Goal: Find specific page/section: Find specific page/section

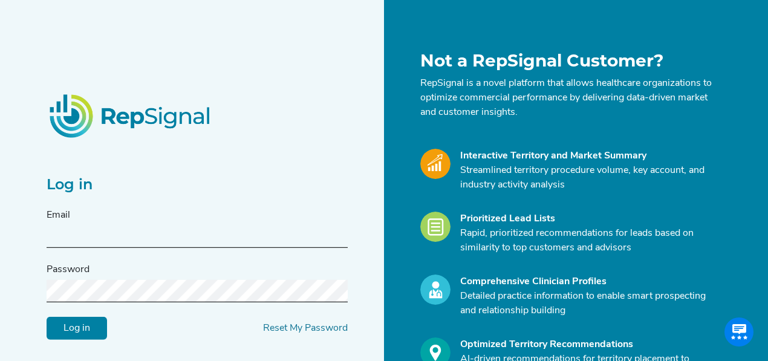
type input "[PERSON_NAME][EMAIL_ADDRESS][DOMAIN_NAME]"
click at [47, 316] on input "Log in" at bounding box center [77, 327] width 60 height 23
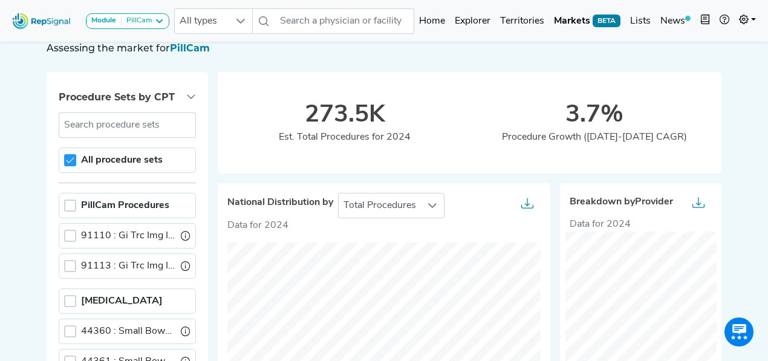
scroll to position [40, 0]
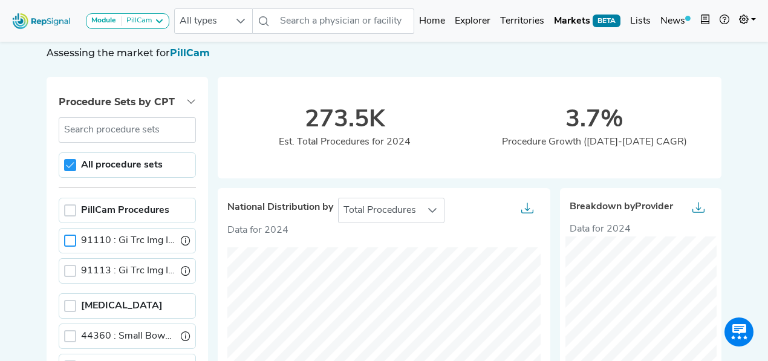
click at [69, 241] on div at bounding box center [70, 241] width 12 height 12
click at [75, 268] on div at bounding box center [70, 271] width 12 height 12
click at [69, 236] on icon at bounding box center [70, 240] width 8 height 8
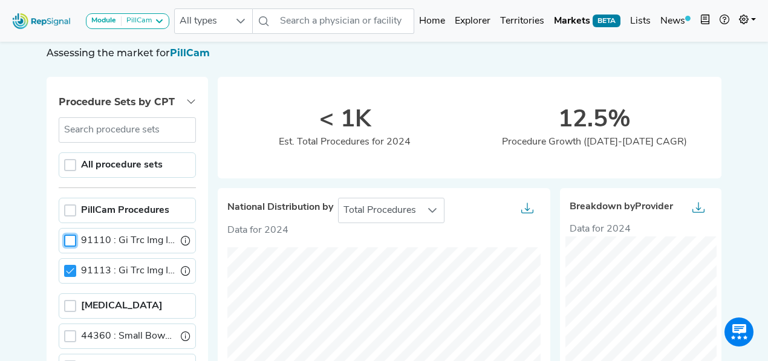
click at [70, 240] on div at bounding box center [70, 241] width 12 height 12
click at [70, 267] on icon at bounding box center [70, 271] width 8 height 8
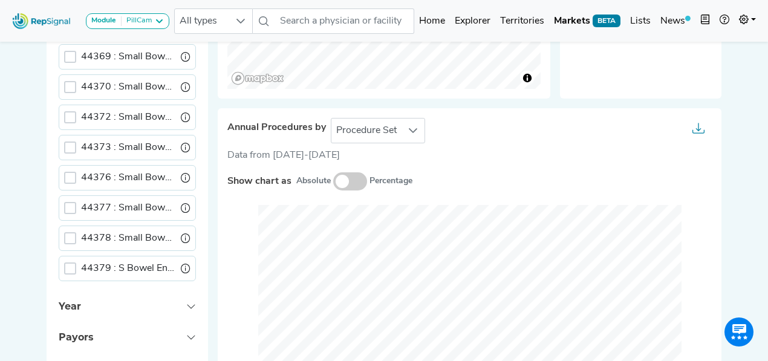
scroll to position [524, 0]
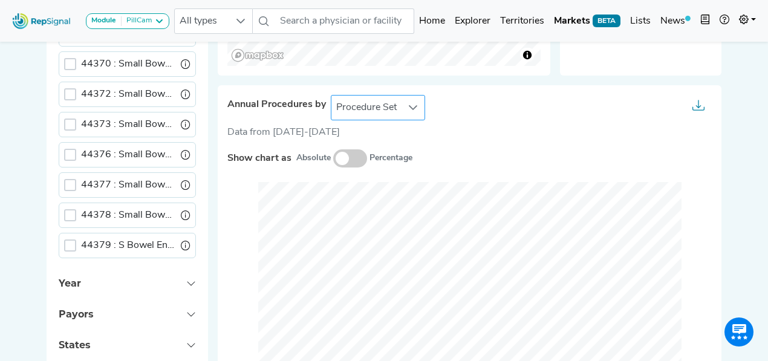
click at [402, 105] on div at bounding box center [412, 108] width 23 height 24
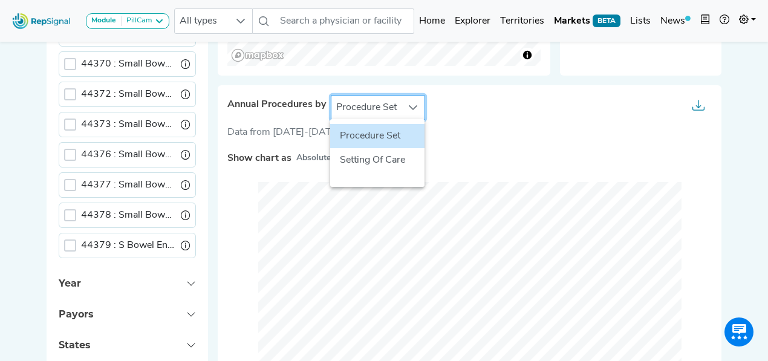
scroll to position [524, 6]
click at [374, 158] on li "Setting Of Care" at bounding box center [377, 160] width 94 height 24
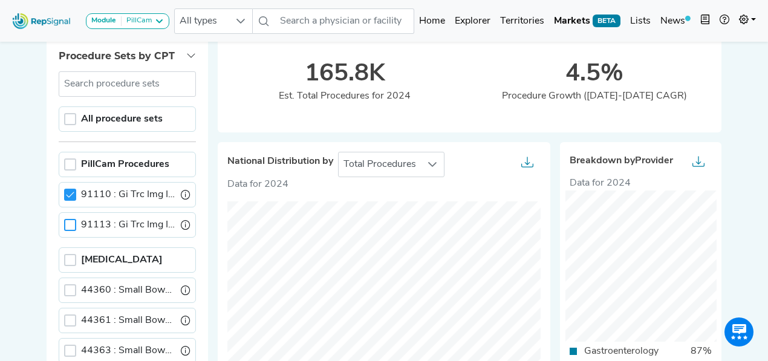
scroll to position [201, 6]
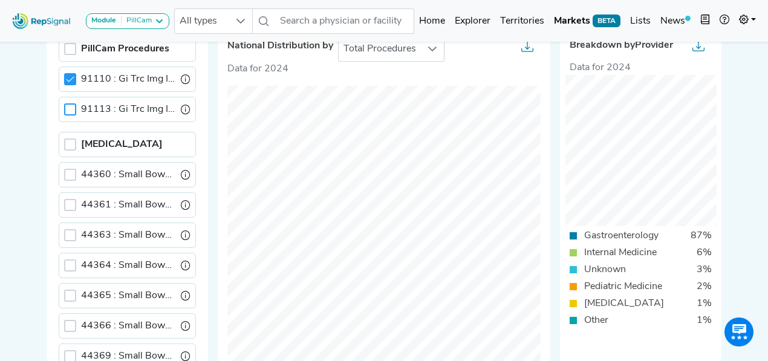
drag, startPoint x: 734, startPoint y: 130, endPoint x: 753, endPoint y: 117, distance: 23.1
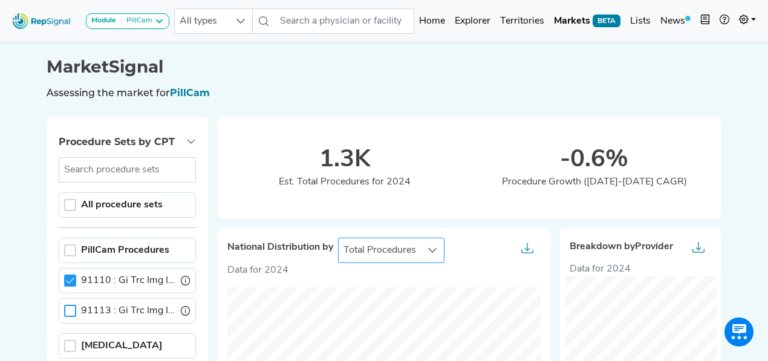
click at [427, 251] on icon at bounding box center [432, 250] width 10 height 10
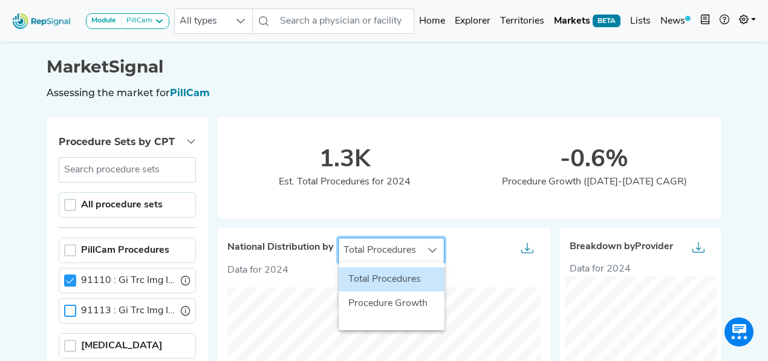
click at [427, 251] on icon at bounding box center [432, 250] width 10 height 10
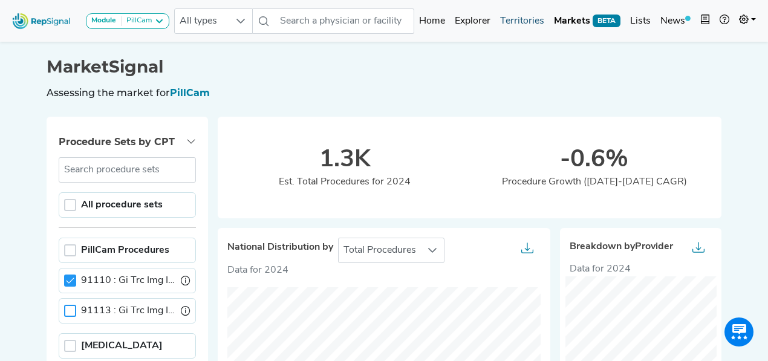
click at [509, 18] on link "Territories" at bounding box center [522, 21] width 54 height 24
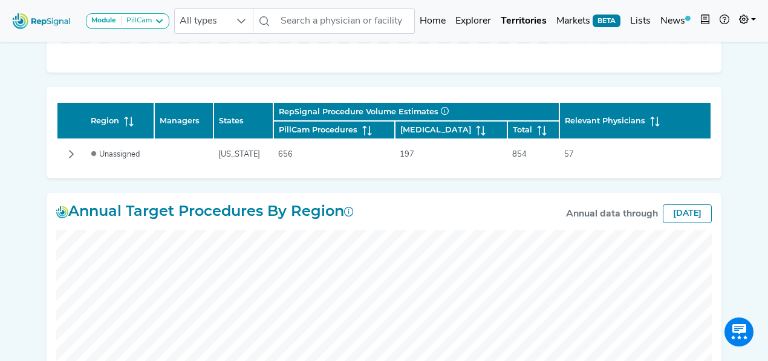
scroll to position [484, 6]
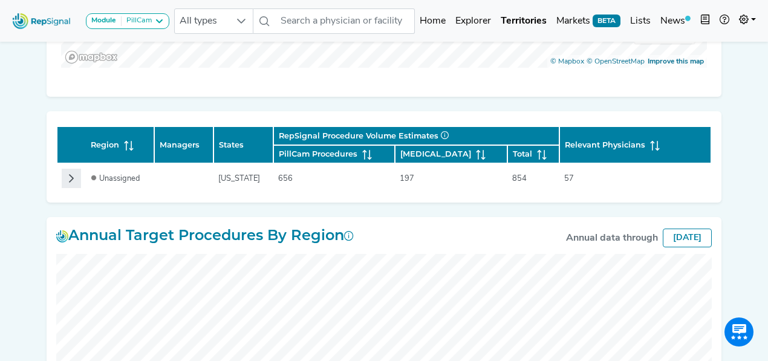
click at [67, 177] on icon "Row Collapsed" at bounding box center [72, 179] width 10 height 10
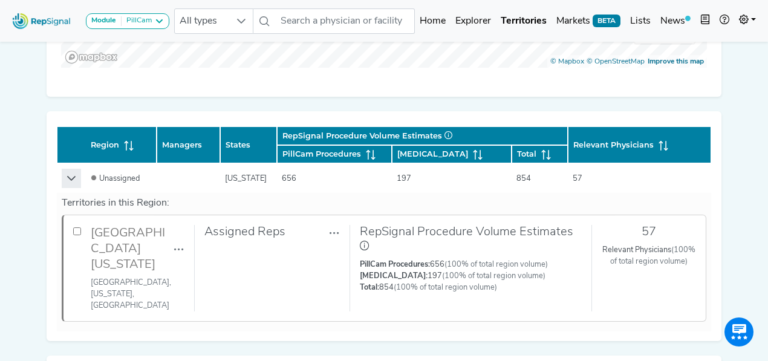
click at [67, 177] on icon "Row Expanded" at bounding box center [71, 178] width 8 height 5
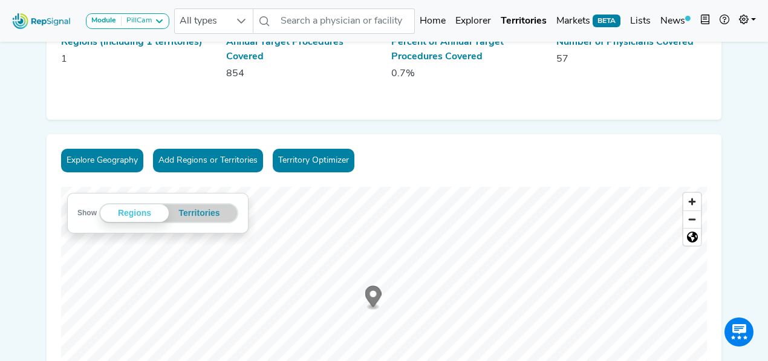
scroll to position [0, 6]
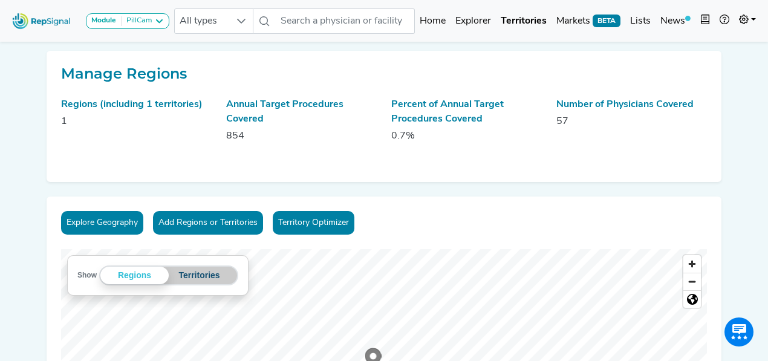
click at [196, 274] on button "Territories" at bounding box center [199, 276] width 61 height 18
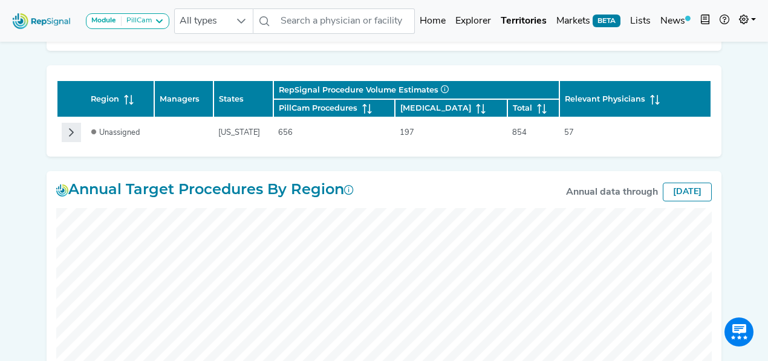
scroll to position [513, 6]
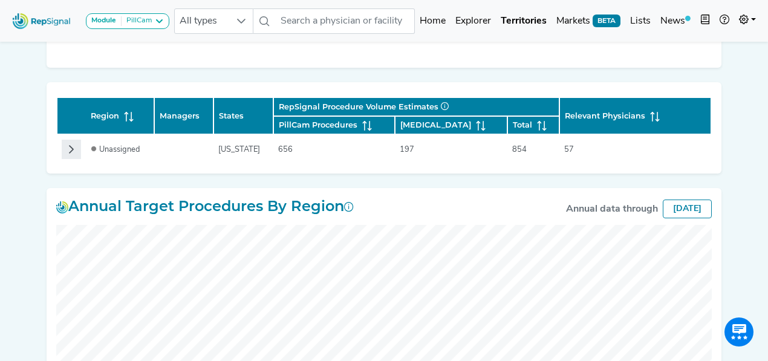
click at [686, 212] on div "[DATE]" at bounding box center [687, 209] width 49 height 19
click at [595, 213] on div "Annual data through" at bounding box center [612, 209] width 92 height 15
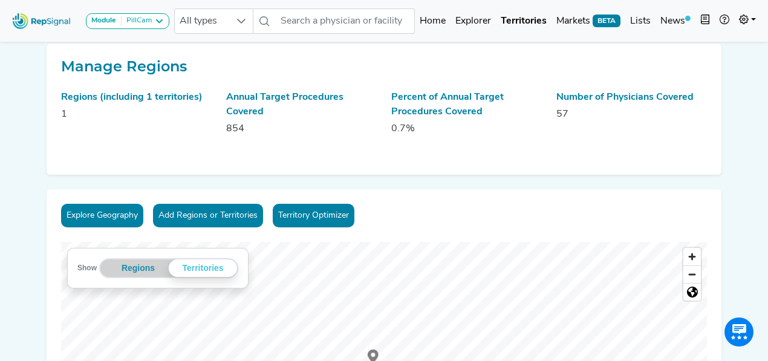
scroll to position [0, 6]
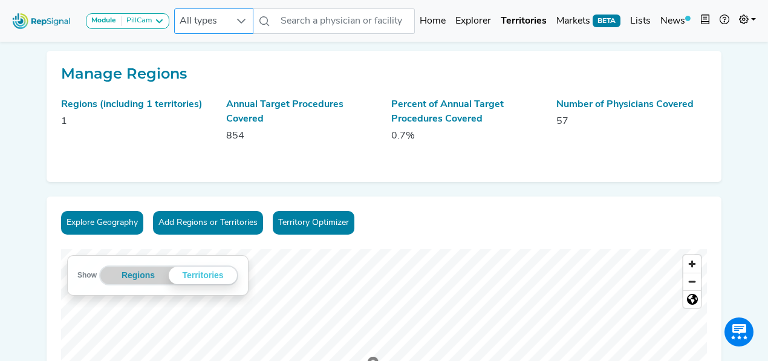
click at [246, 22] on div at bounding box center [241, 21] width 23 height 24
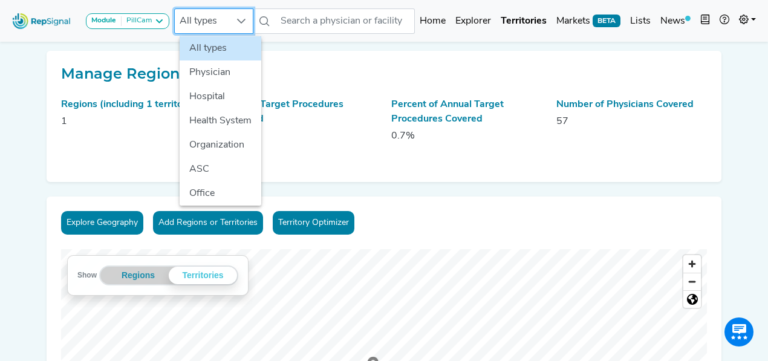
click at [246, 22] on div at bounding box center [241, 21] width 23 height 24
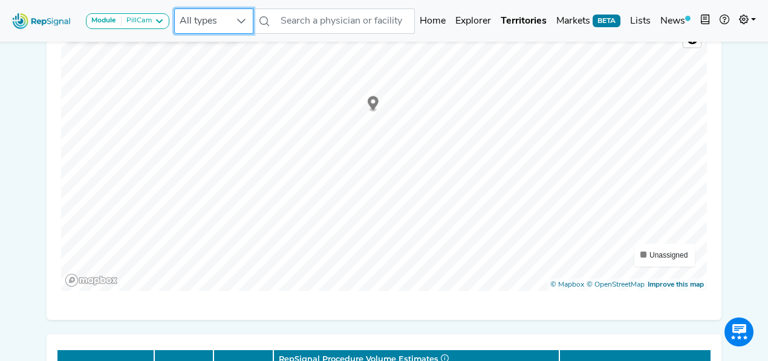
scroll to position [201, 6]
